Goal: Task Accomplishment & Management: Complete application form

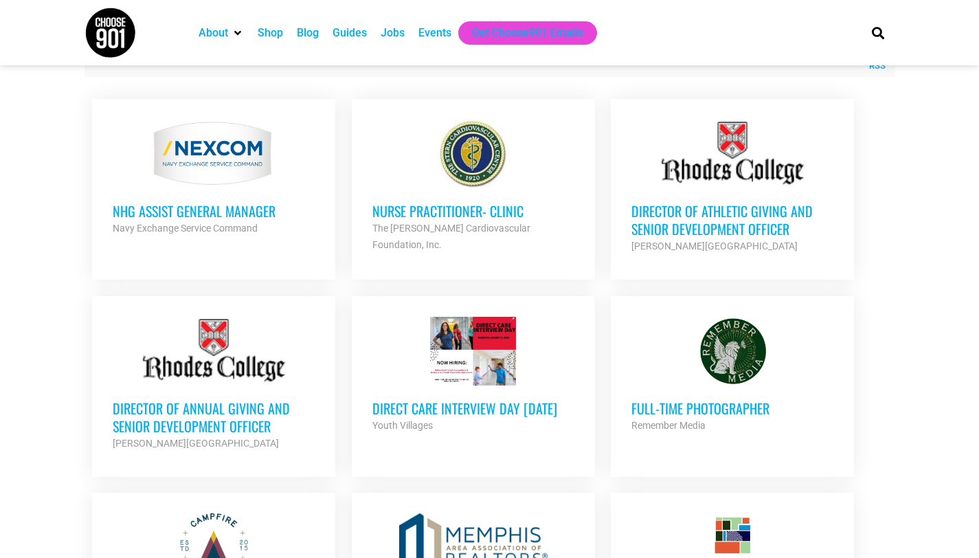
scroll to position [556, 0]
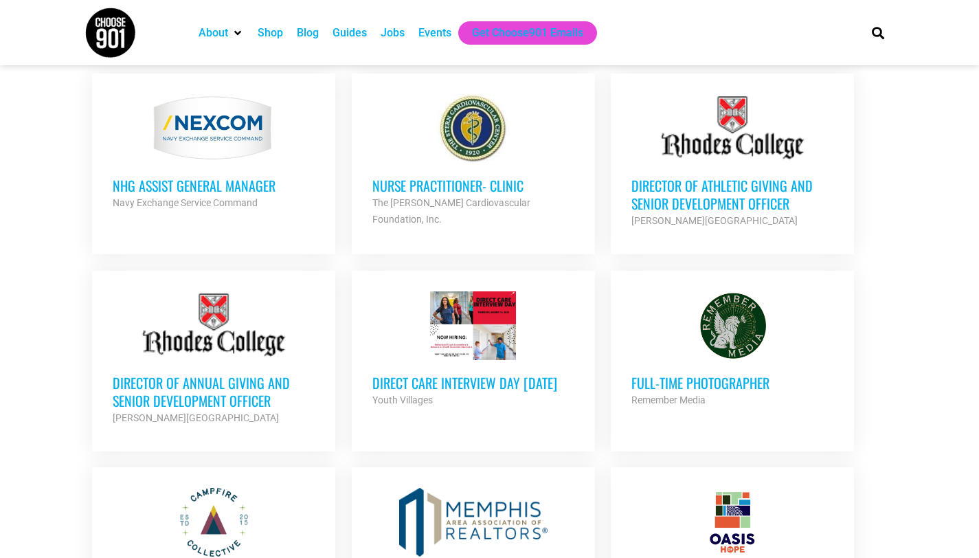
click at [480, 335] on div at bounding box center [473, 325] width 202 height 69
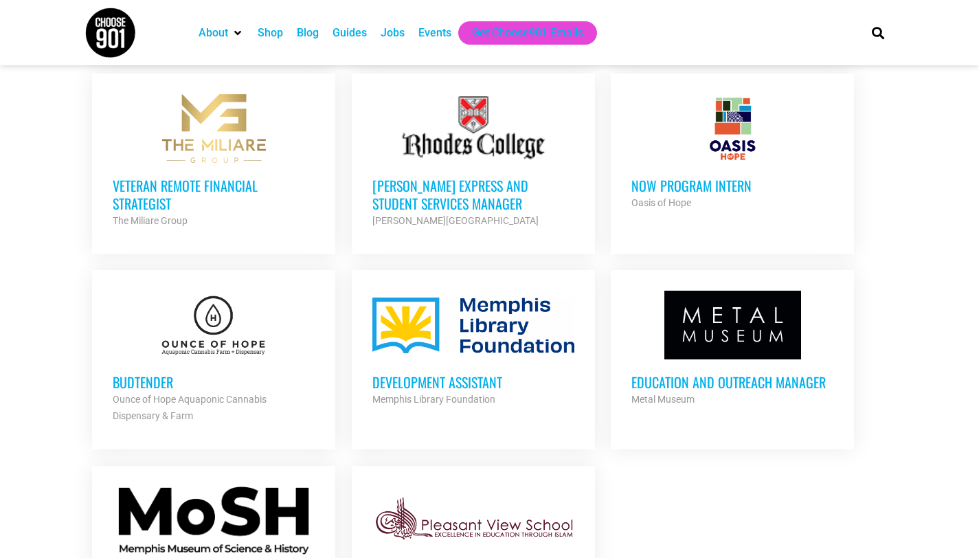
scroll to position [1346, 0]
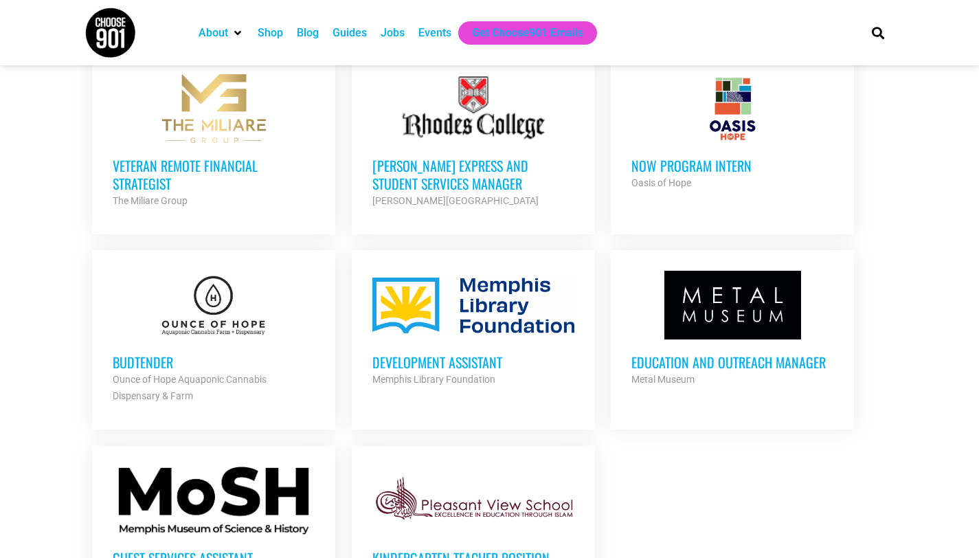
click at [462, 361] on h3 "Development Assistant" at bounding box center [473, 362] width 202 height 18
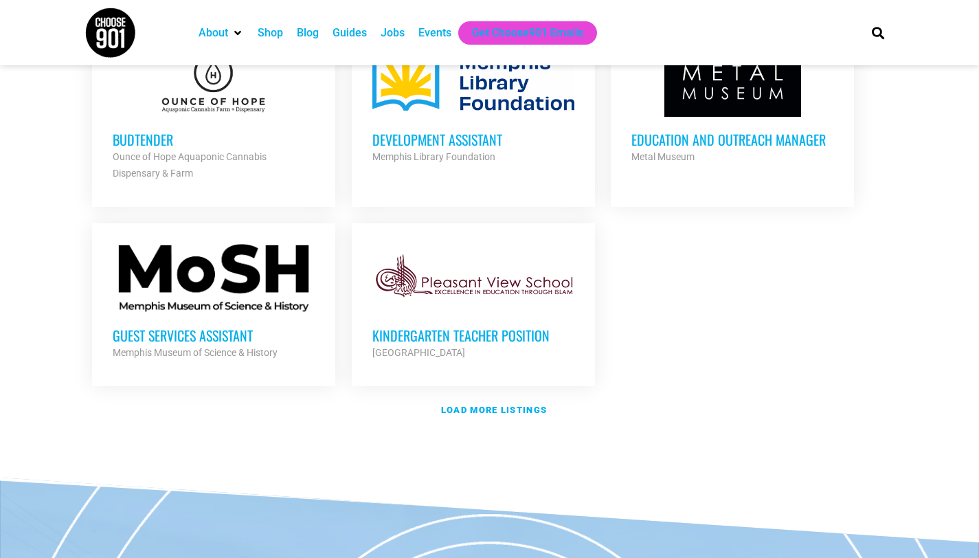
scroll to position [1568, 0]
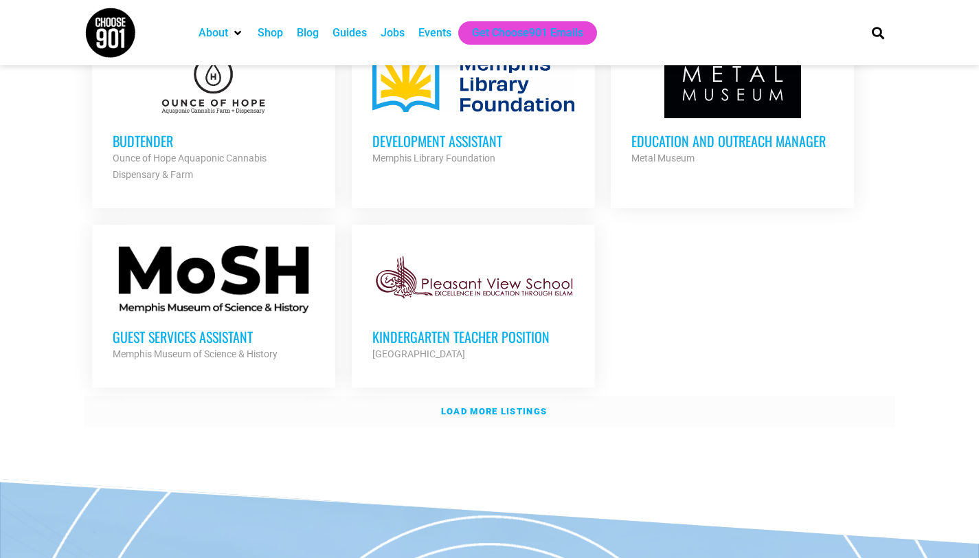
click at [489, 409] on strong "Load more listings" at bounding box center [494, 411] width 106 height 10
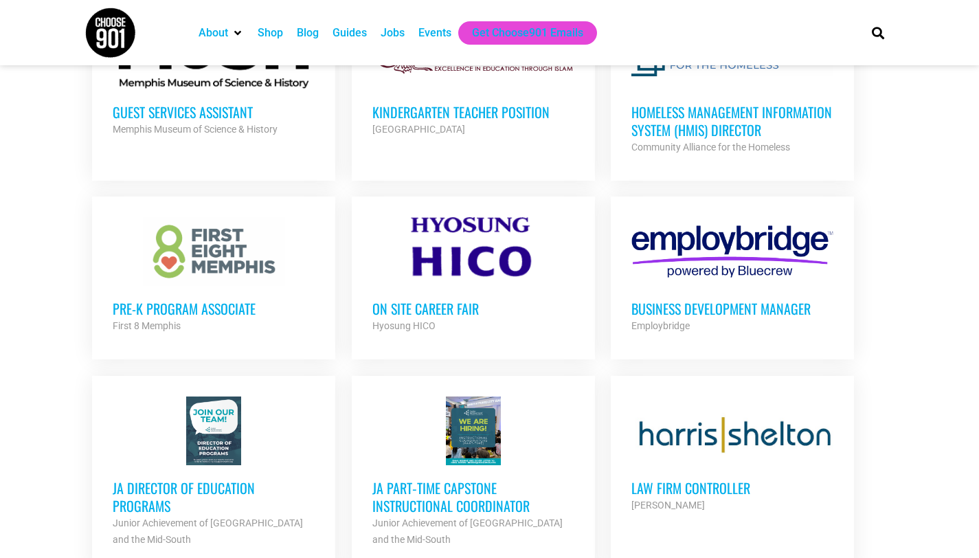
scroll to position [1794, 0]
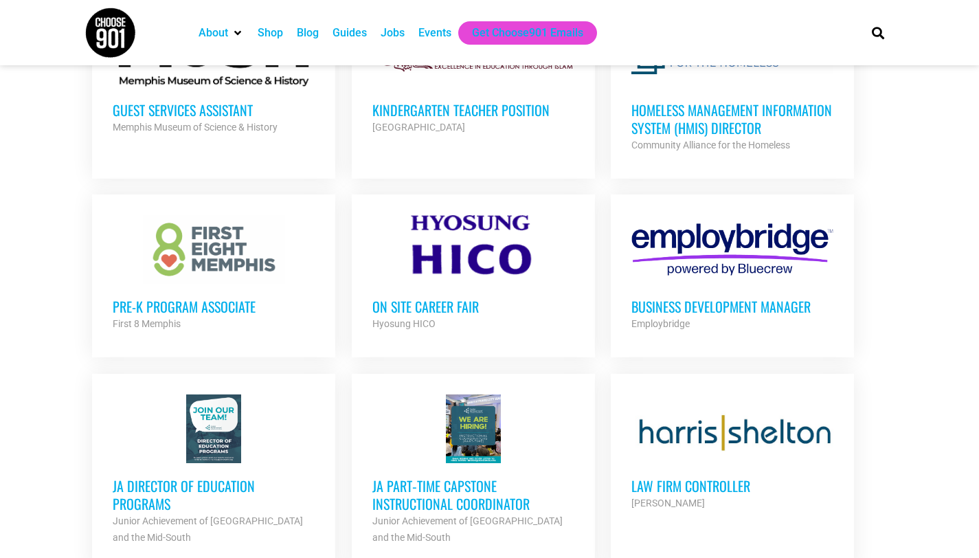
click at [165, 303] on h3 "Pre-K Program Associate" at bounding box center [214, 306] width 202 height 18
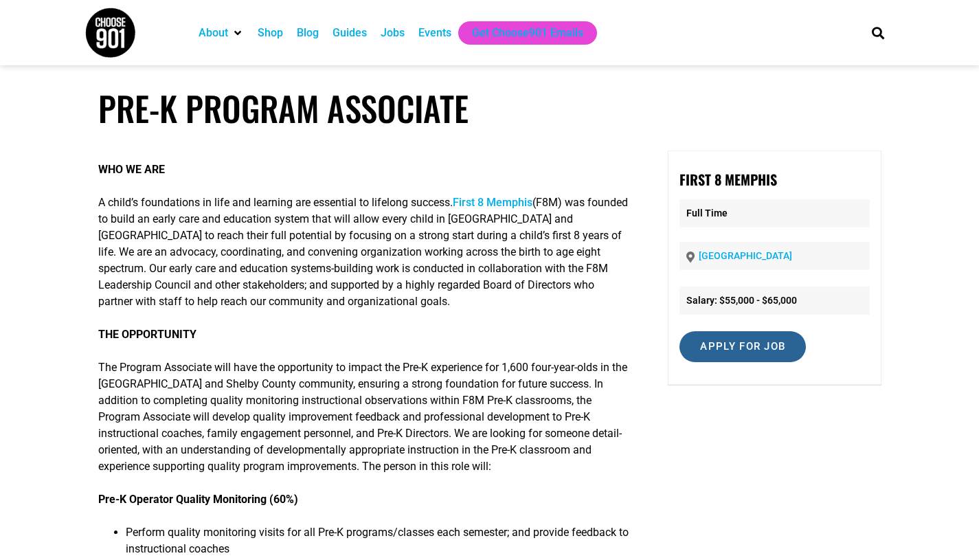
click at [762, 349] on input "Apply for job" at bounding box center [742, 346] width 126 height 31
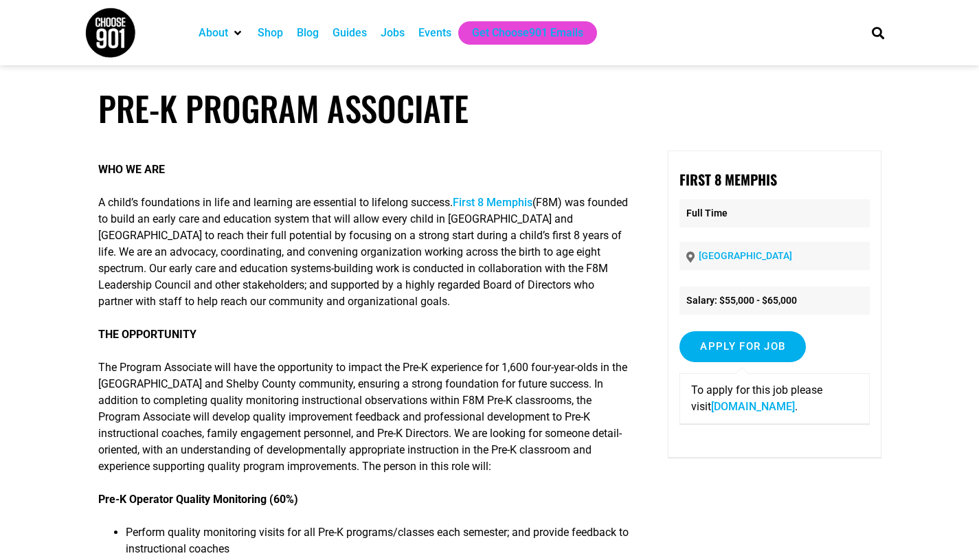
click at [749, 403] on link "www.first8memphis.org" at bounding box center [753, 406] width 84 height 13
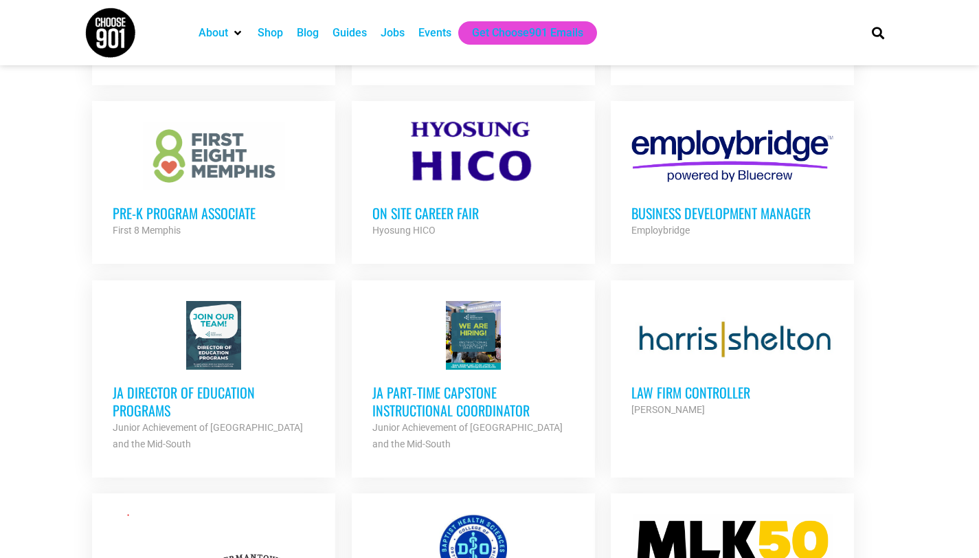
scroll to position [1892, 0]
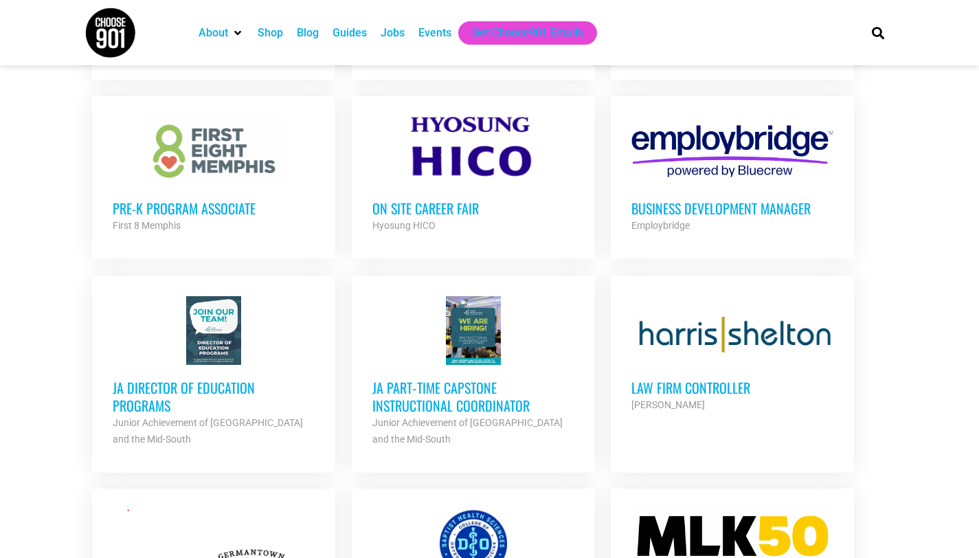
click at [433, 206] on h3 "On Site Career Fair" at bounding box center [473, 208] width 202 height 18
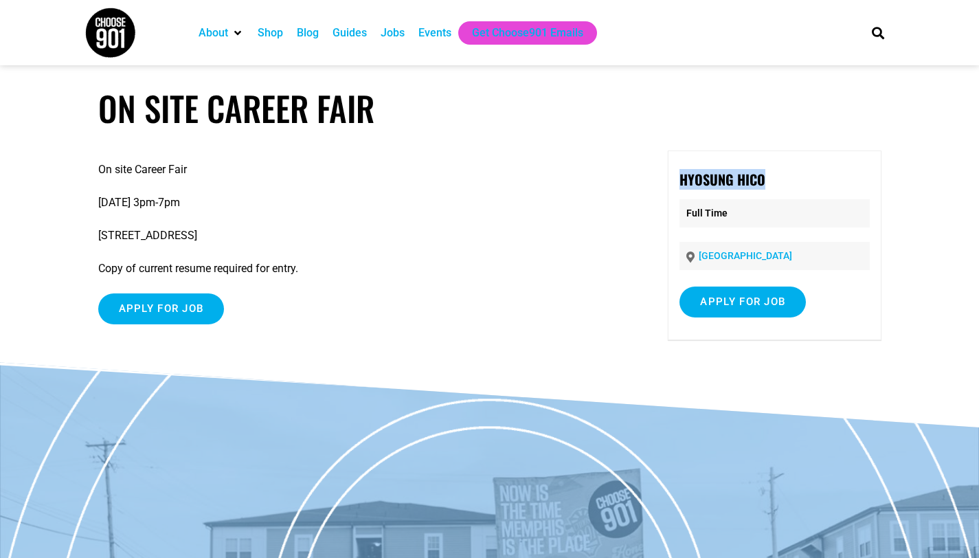
drag, startPoint x: 680, startPoint y: 181, endPoint x: 822, endPoint y: 181, distance: 141.5
click at [822, 181] on p "Hyosung HICO" at bounding box center [774, 179] width 190 height 21
copy strong "Hyosung HICO"
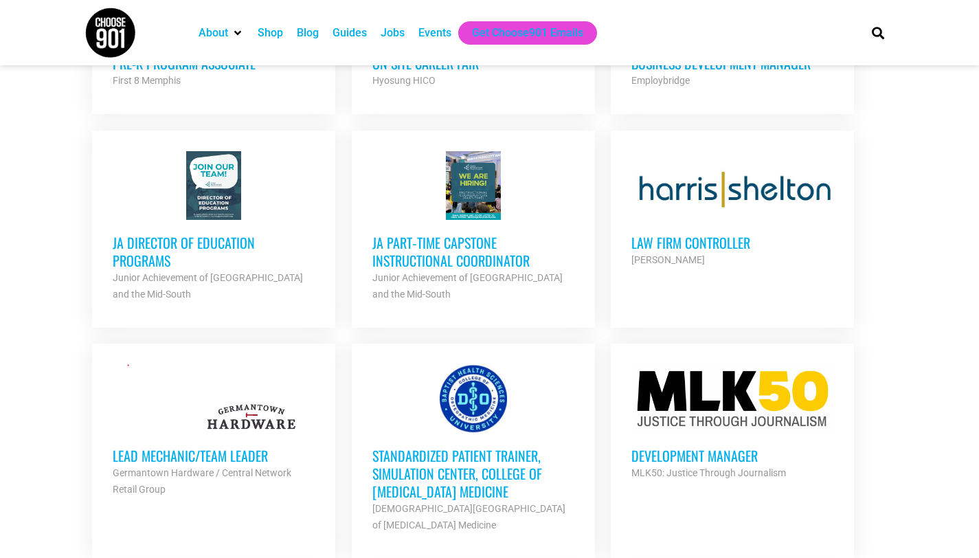
scroll to position [2047, 0]
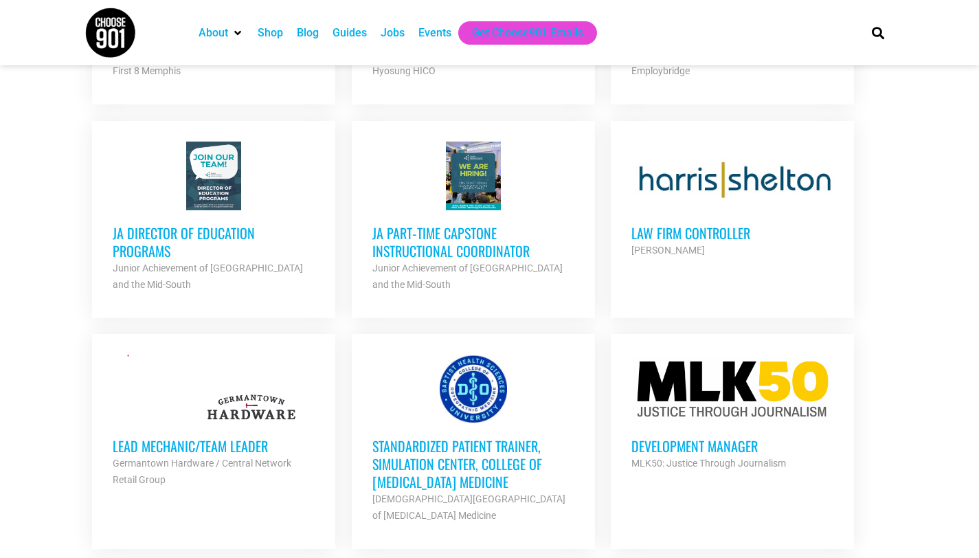
click at [213, 226] on h3 "JA Director of Education Programs" at bounding box center [214, 242] width 202 height 36
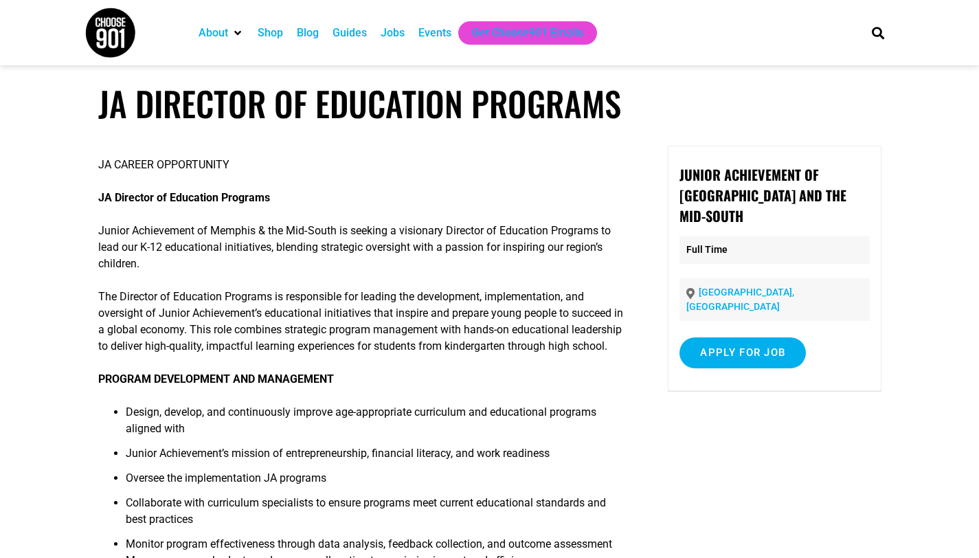
scroll to position [17, 0]
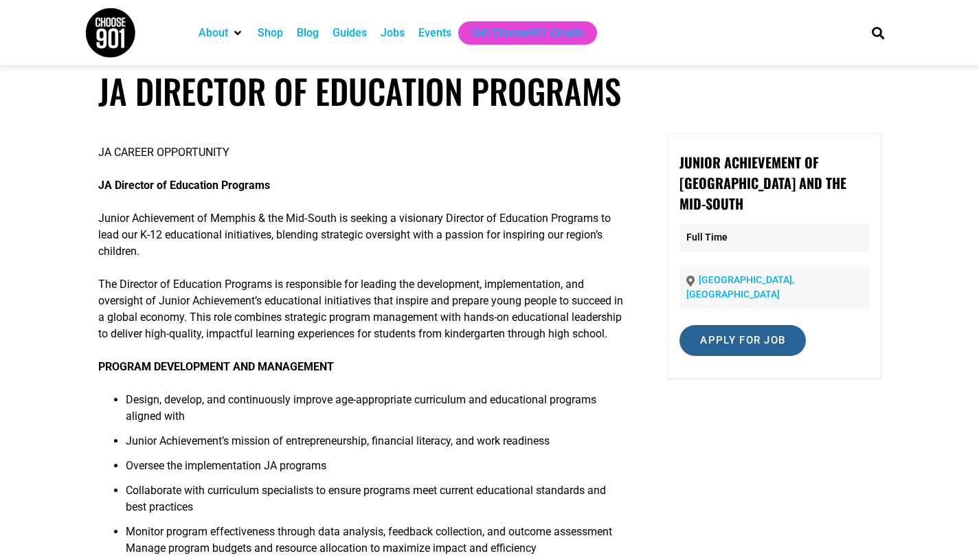
click at [738, 325] on input "Apply for job" at bounding box center [742, 340] width 126 height 31
click at [737, 325] on input "Apply for job" at bounding box center [742, 340] width 126 height 31
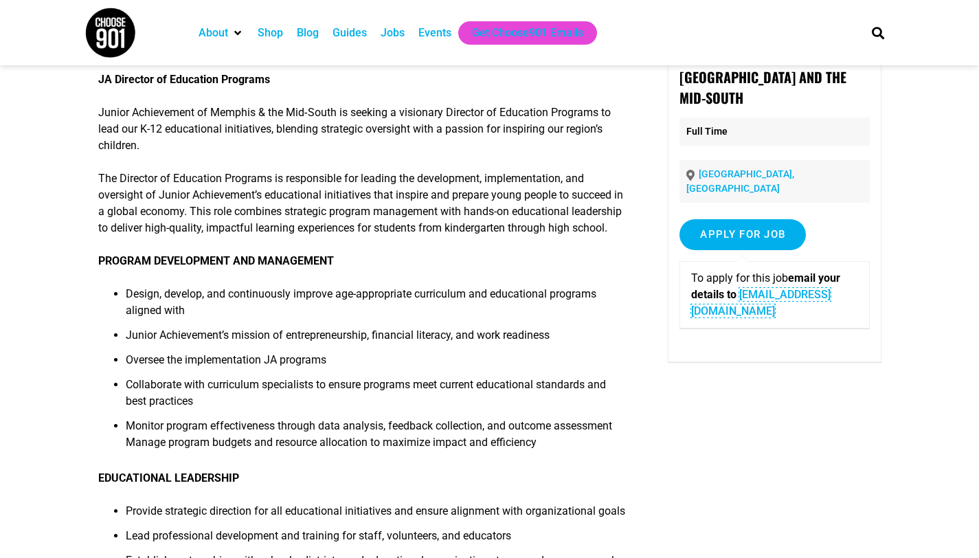
scroll to position [118, 0]
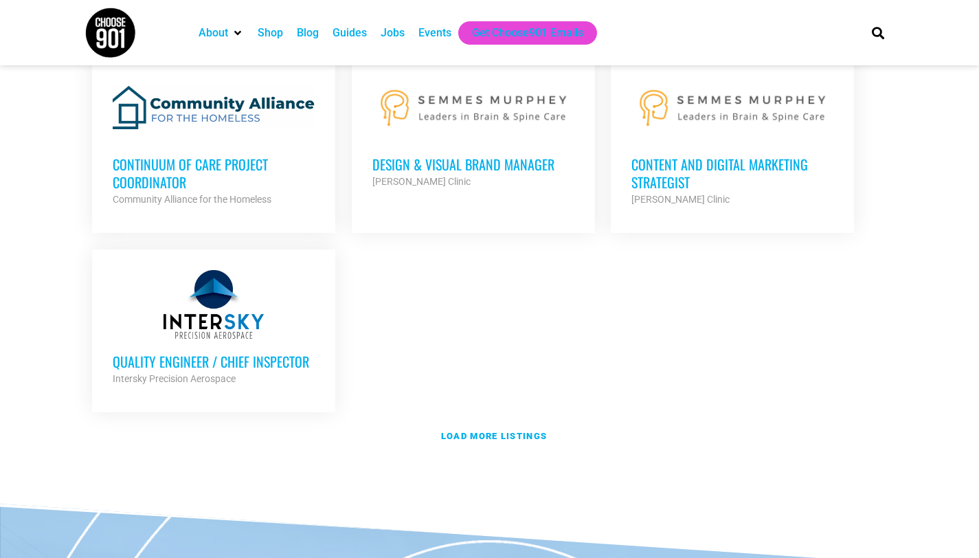
scroll to position [2966, 0]
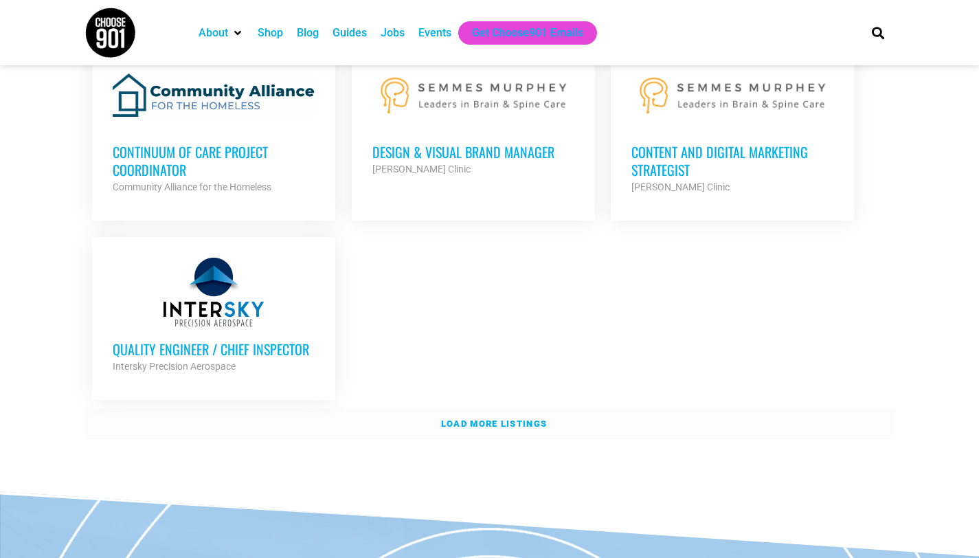
click at [505, 418] on strong "Load more listings" at bounding box center [494, 423] width 106 height 10
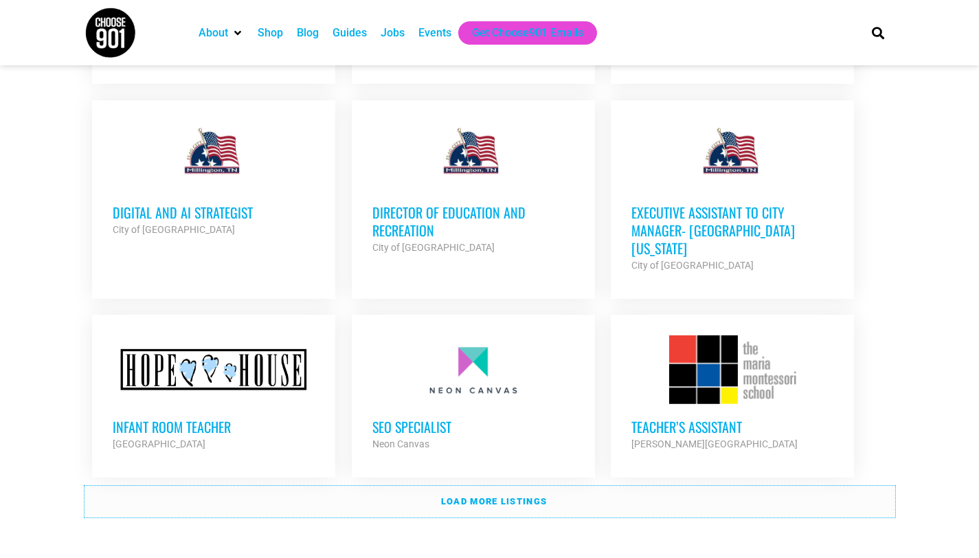
scroll to position [4131, 0]
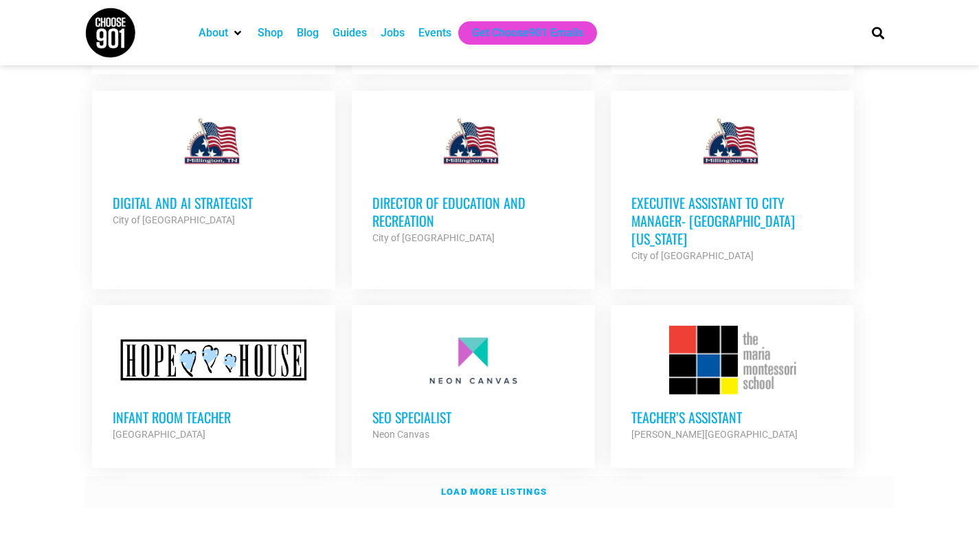
click at [864, 476] on link "Load more listings" at bounding box center [489, 492] width 811 height 32
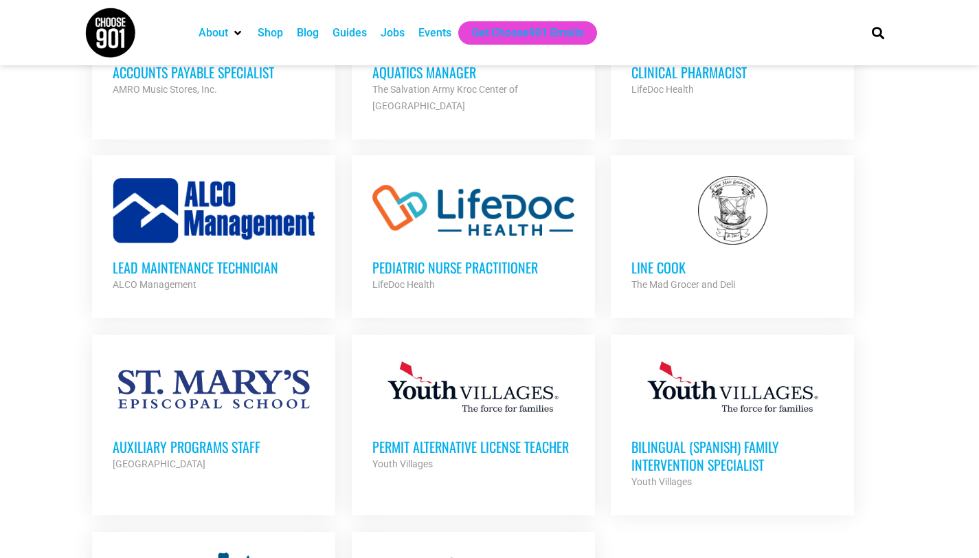
scroll to position [5254, 0]
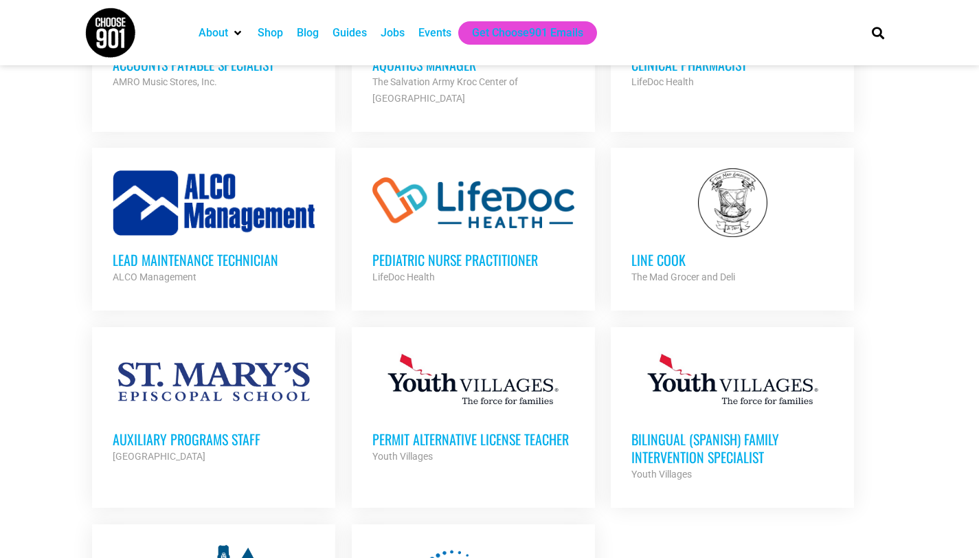
click at [535, 430] on h3 "Permit Alternative License Teacher" at bounding box center [473, 439] width 202 height 18
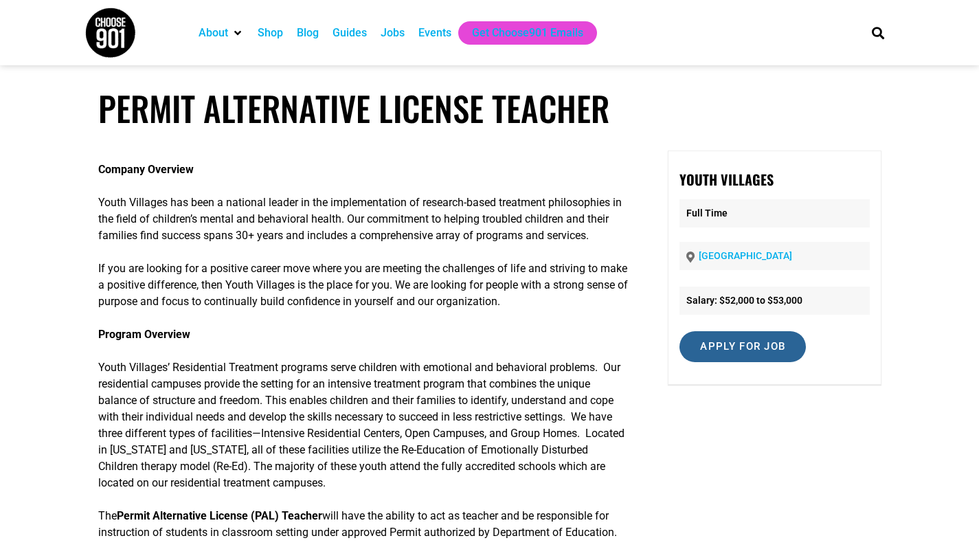
click at [761, 348] on input "Apply for job" at bounding box center [742, 346] width 126 height 31
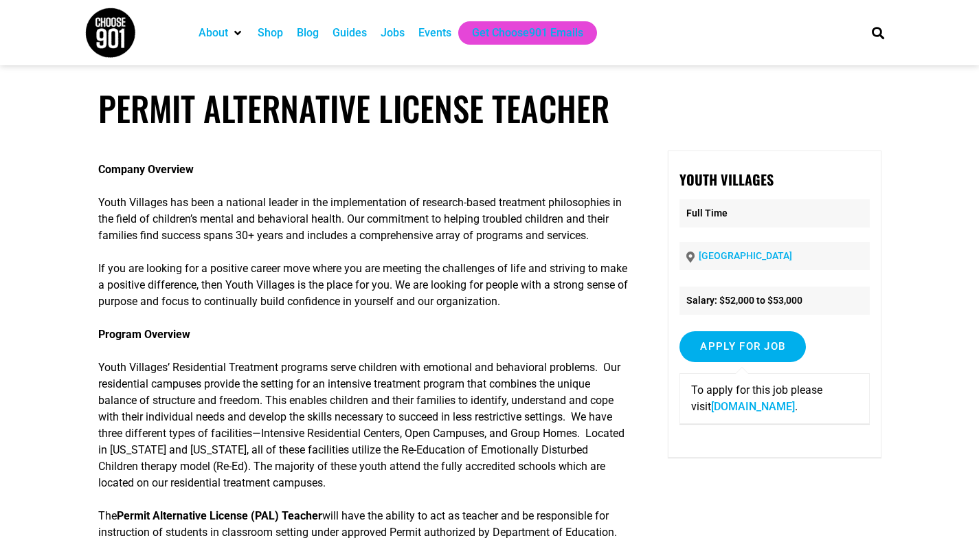
click at [714, 411] on link "[DOMAIN_NAME]" at bounding box center [753, 406] width 84 height 13
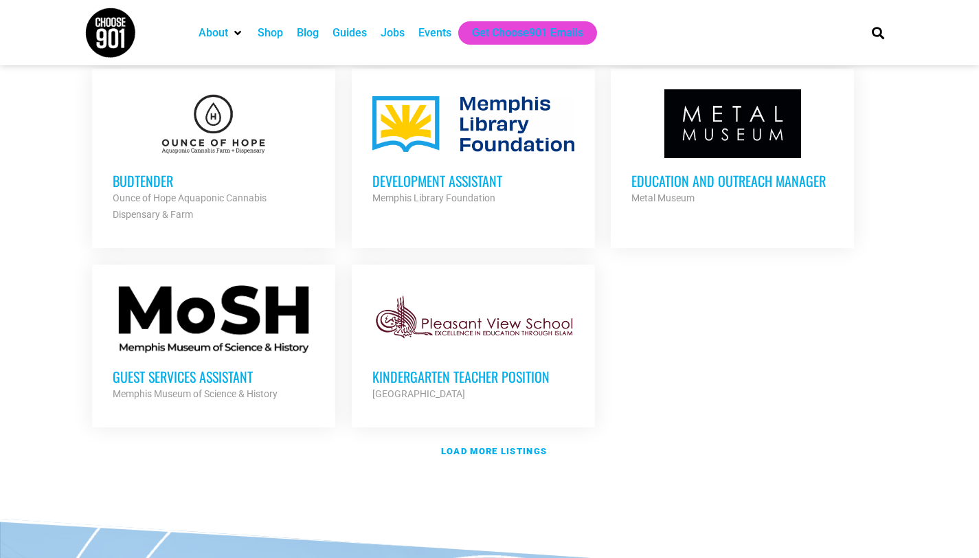
scroll to position [1526, 0]
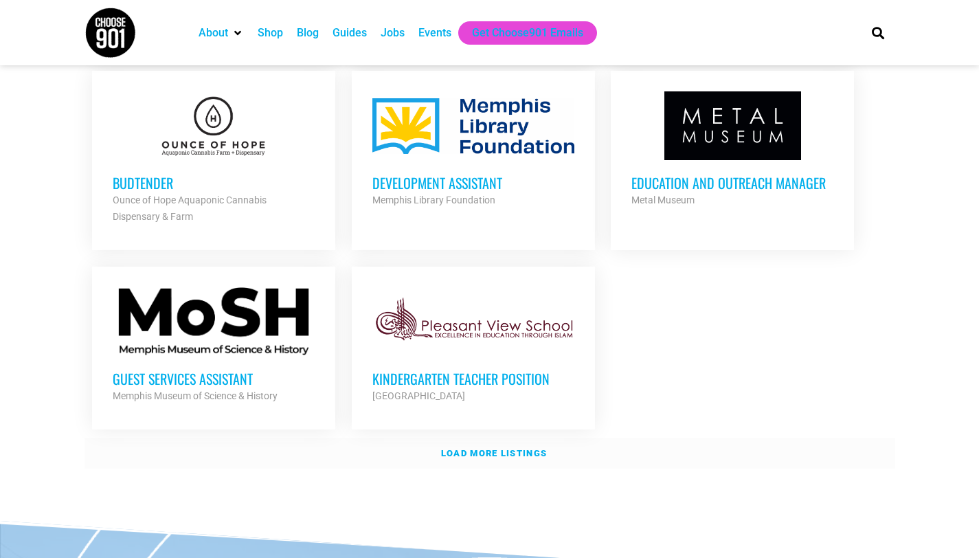
click at [537, 451] on strong "Load more listings" at bounding box center [494, 453] width 106 height 10
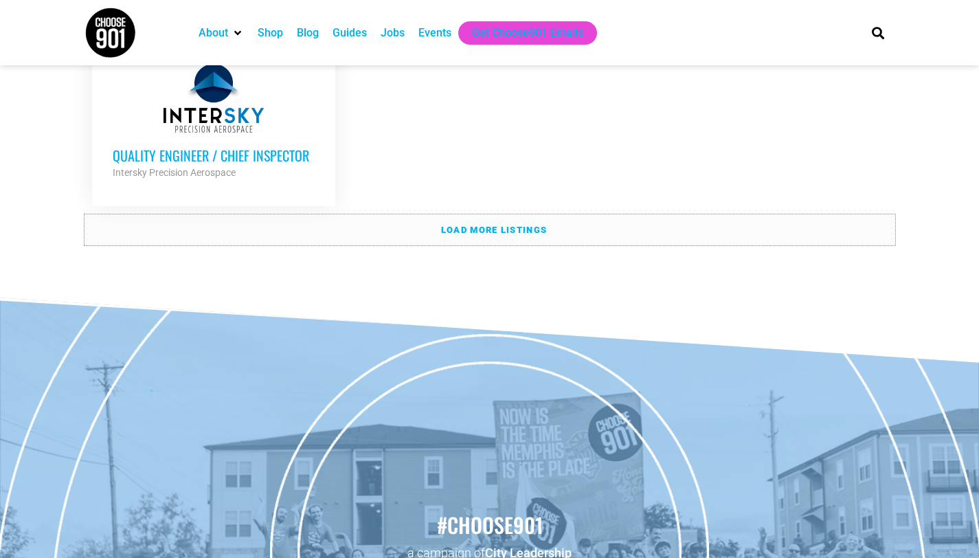
scroll to position [3148, 0]
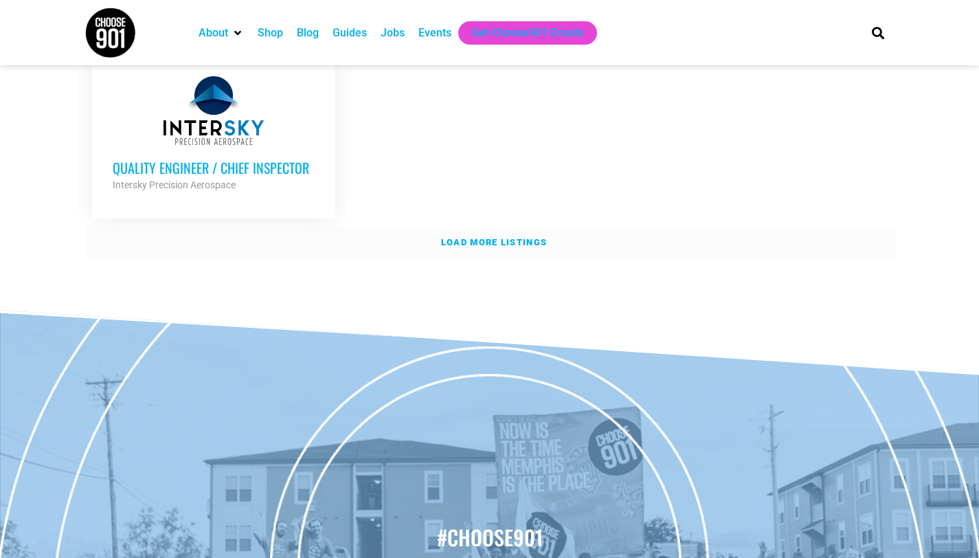
click at [796, 239] on link "Load more listings" at bounding box center [489, 243] width 811 height 32
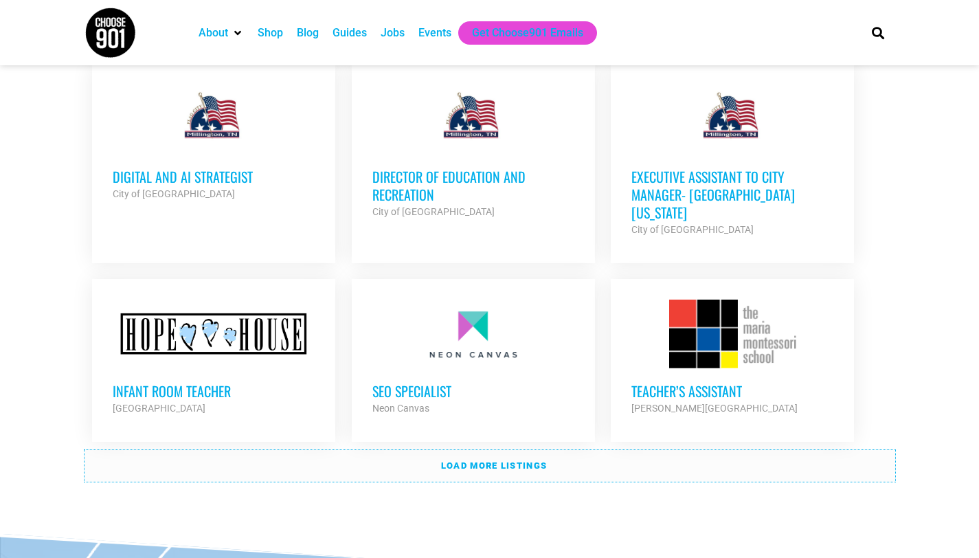
scroll to position [4163, 0]
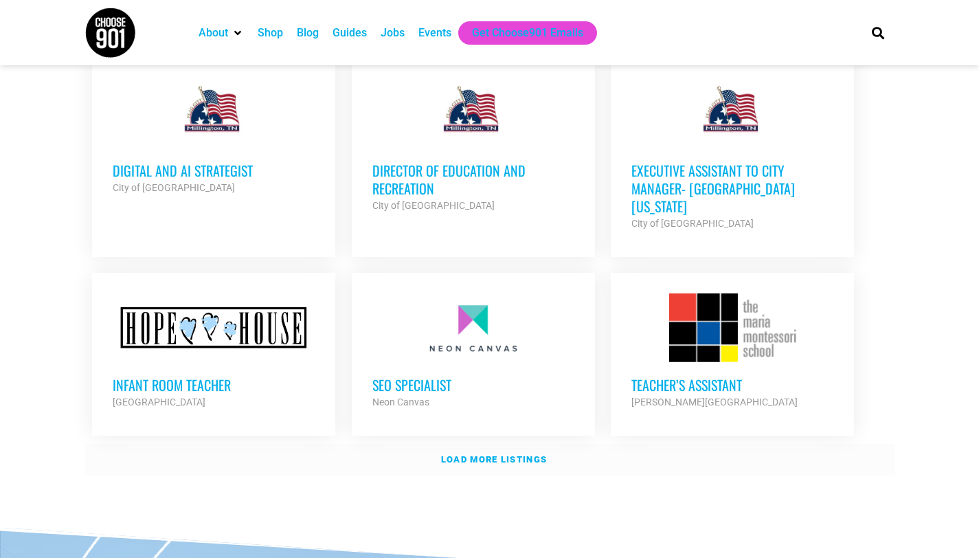
click at [823, 444] on link "Load more listings" at bounding box center [489, 460] width 811 height 32
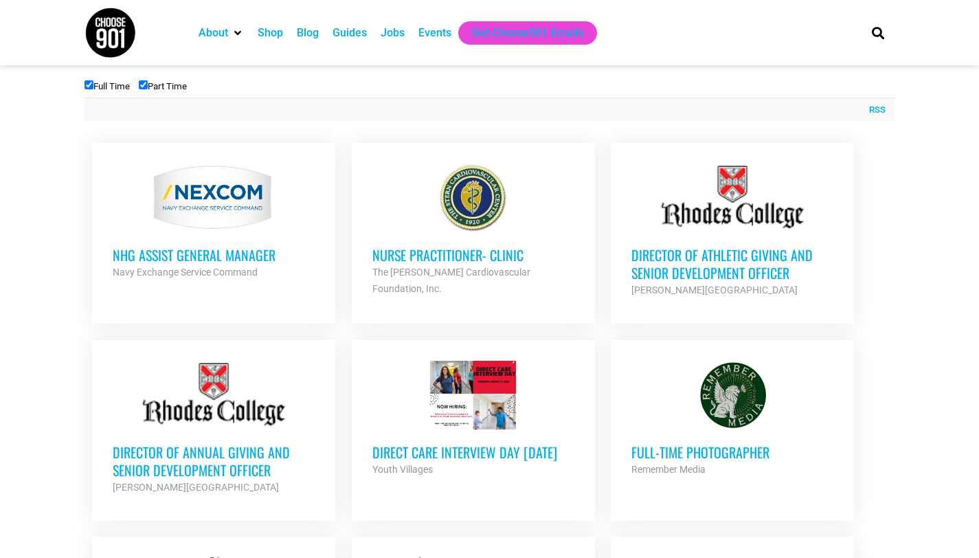
scroll to position [464, 0]
